Goal: Information Seeking & Learning: Learn about a topic

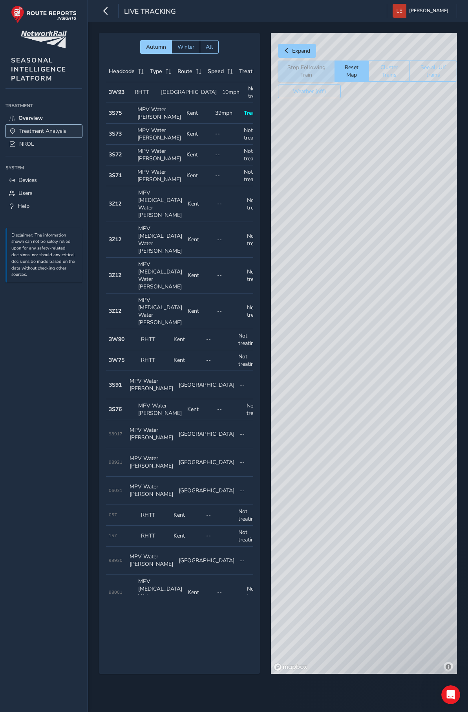
click at [36, 130] on span "Treatment Analysis" at bounding box center [42, 130] width 47 height 7
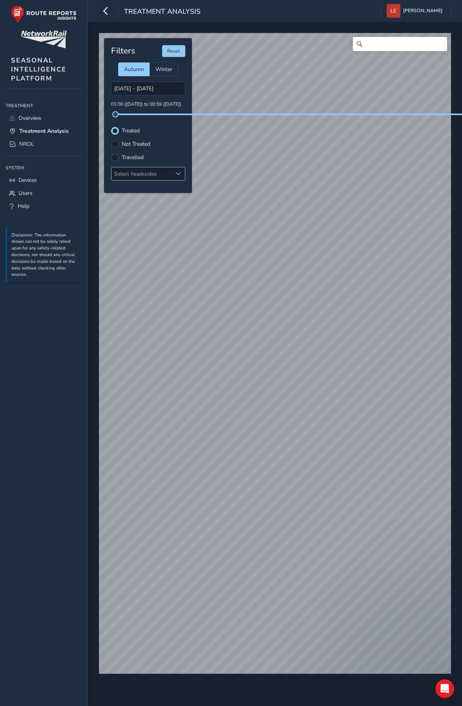
click at [137, 173] on div "Select headcodes" at bounding box center [142, 173] width 60 height 13
click at [121, 189] on div at bounding box center [121, 189] width 8 height 8
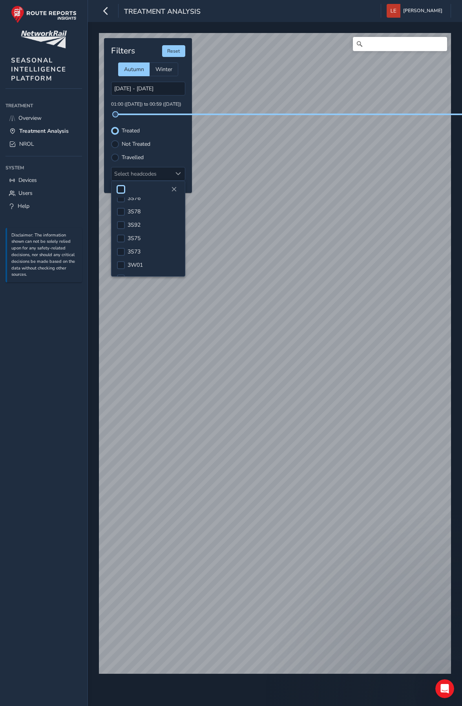
scroll to position [110, 0]
click at [137, 201] on span "3W74" at bounding box center [135, 203] width 15 height 7
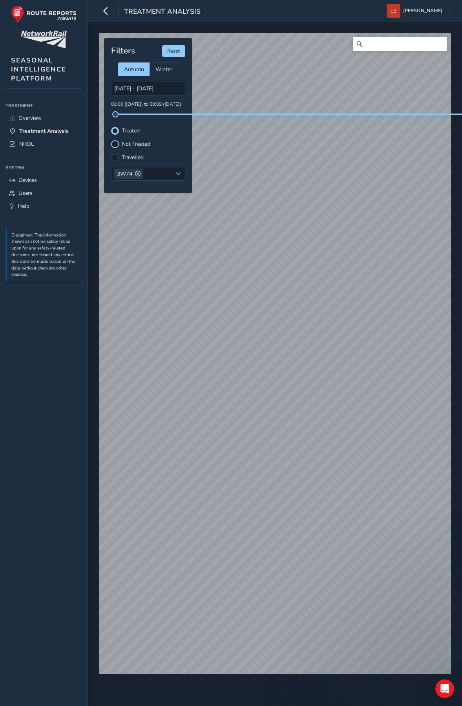
click at [115, 147] on div at bounding box center [115, 144] width 8 height 8
click at [141, 173] on span at bounding box center [137, 173] width 5 height 5
click at [78, 348] on div "Treatment Treatment Overview Treatment Analysis NROL System System Devices User…" at bounding box center [44, 399] width 88 height 611
click at [113, 134] on div at bounding box center [115, 131] width 8 height 8
click at [116, 147] on div at bounding box center [115, 144] width 8 height 8
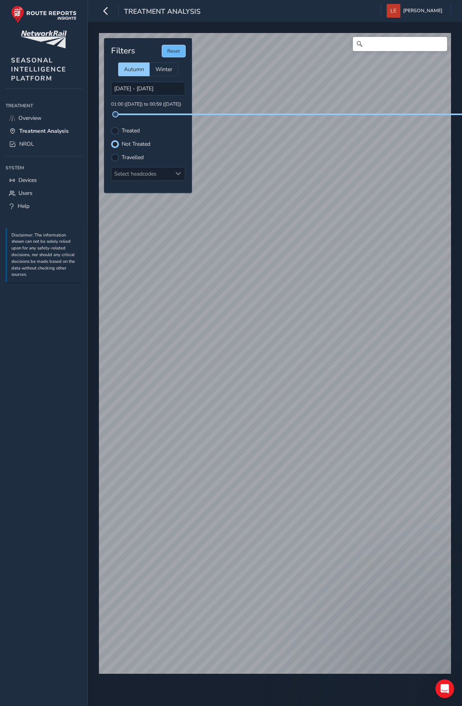
click at [176, 51] on button "Reset" at bounding box center [173, 51] width 23 height 12
